Goal: Find specific page/section: Find specific page/section

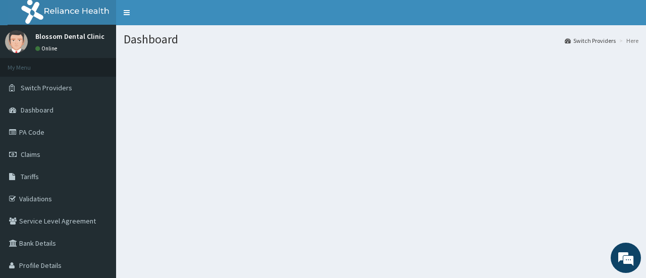
click at [336, 153] on section at bounding box center [381, 109] width 530 height 126
click at [55, 83] on span "Switch Providers" at bounding box center [46, 87] width 51 height 9
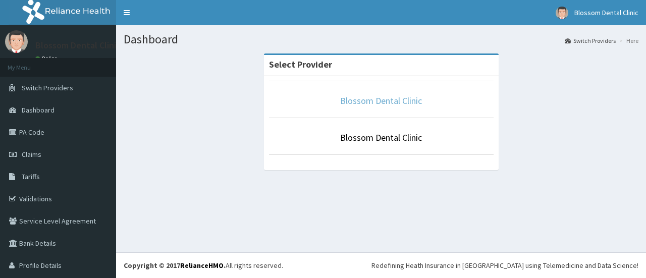
click at [383, 98] on link "Blossom Dental Clinic" at bounding box center [381, 101] width 82 height 12
drag, startPoint x: 266, startPoint y: 6, endPoint x: 151, endPoint y: -53, distance: 129.6
click at [151, 0] on html "R EL Toggle navigation Blossom Dental Clinic Blossom Dental Clinic - theblossom…" at bounding box center [323, 139] width 646 height 278
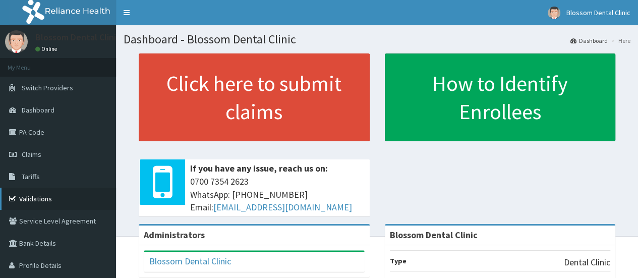
click at [22, 196] on link "Validations" at bounding box center [58, 199] width 116 height 22
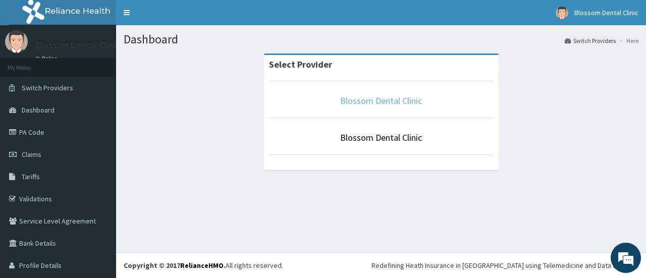
click at [369, 99] on link "Blossom Dental Clinic" at bounding box center [381, 101] width 82 height 12
click at [387, 99] on link "Blossom Dental Clinic" at bounding box center [381, 101] width 82 height 12
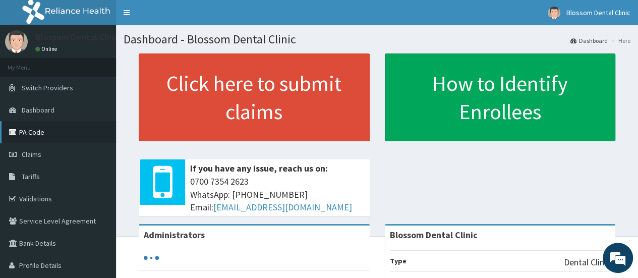
click at [65, 135] on link "PA Code" at bounding box center [58, 132] width 116 height 22
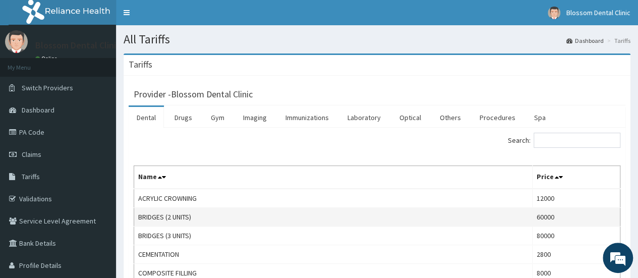
click at [253, 211] on td "BRIDGES (2 UNITS)" at bounding box center [333, 217] width 399 height 19
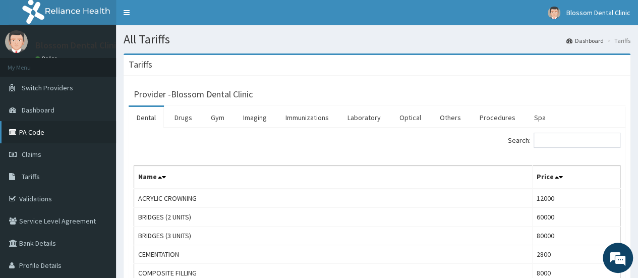
click at [51, 136] on link "PA Code" at bounding box center [58, 132] width 116 height 22
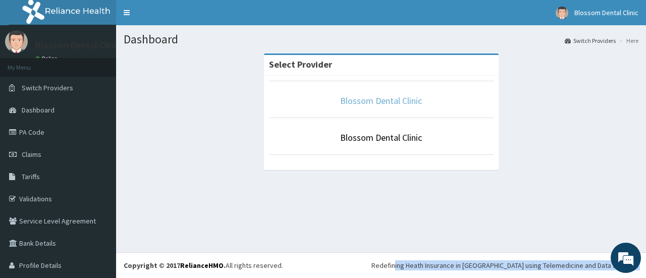
click at [382, 105] on link "Blossom Dental Clinic" at bounding box center [381, 101] width 82 height 12
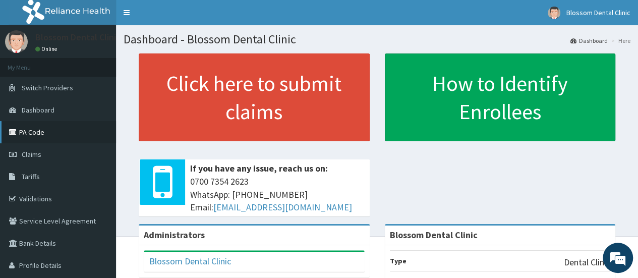
click at [21, 131] on link "PA Code" at bounding box center [58, 132] width 116 height 22
